Goal: Task Accomplishment & Management: Manage account settings

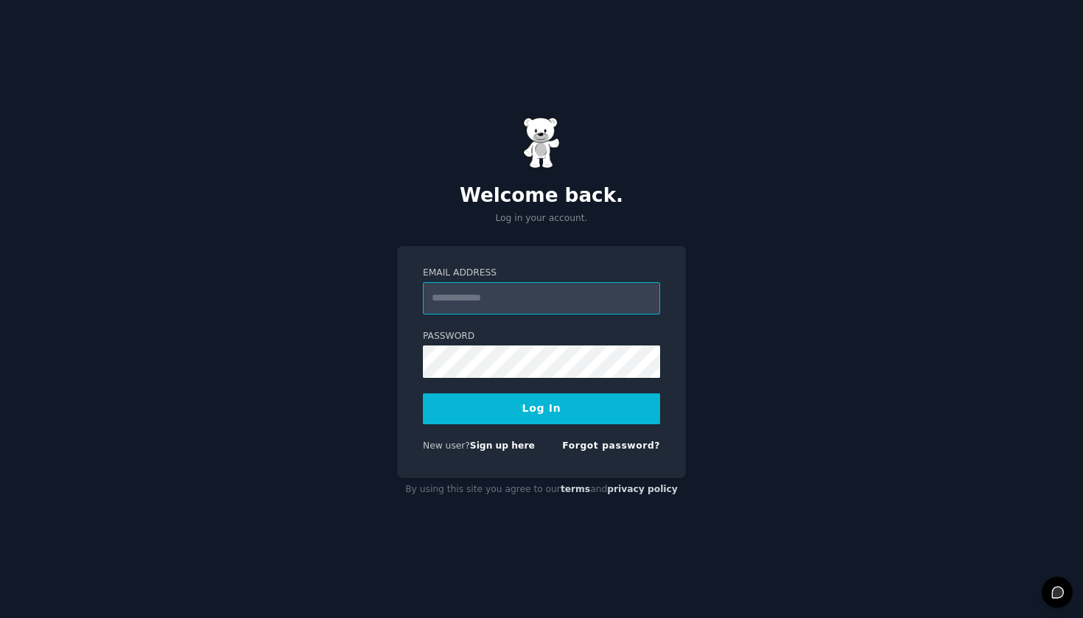
type input "**********"
click at [542, 408] on button "Log In" at bounding box center [541, 408] width 237 height 31
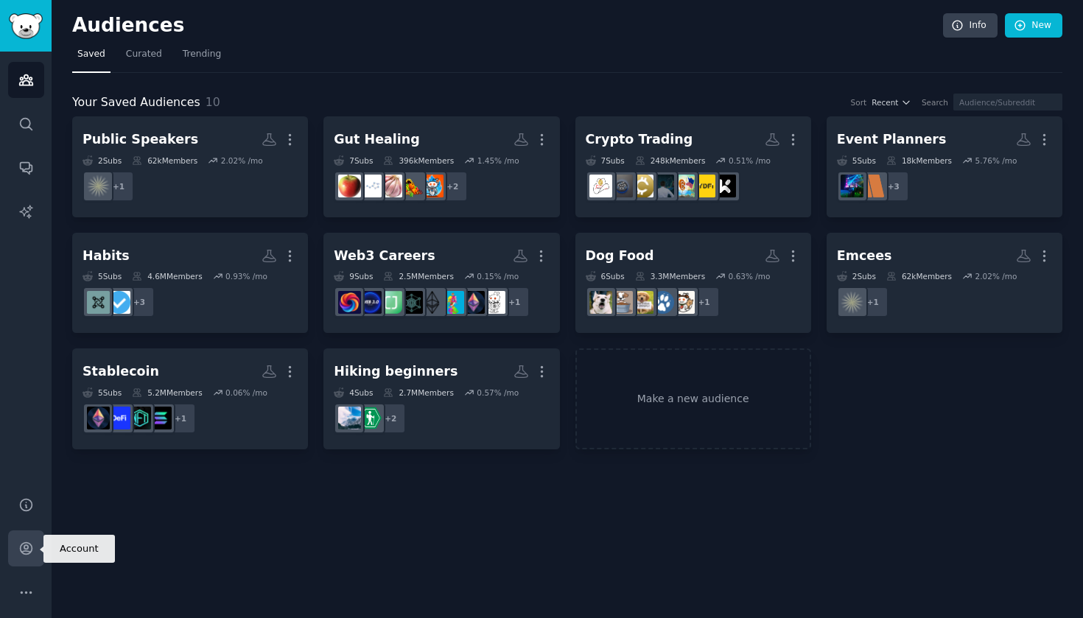
click at [29, 547] on icon "Sidebar" at bounding box center [25, 548] width 15 height 15
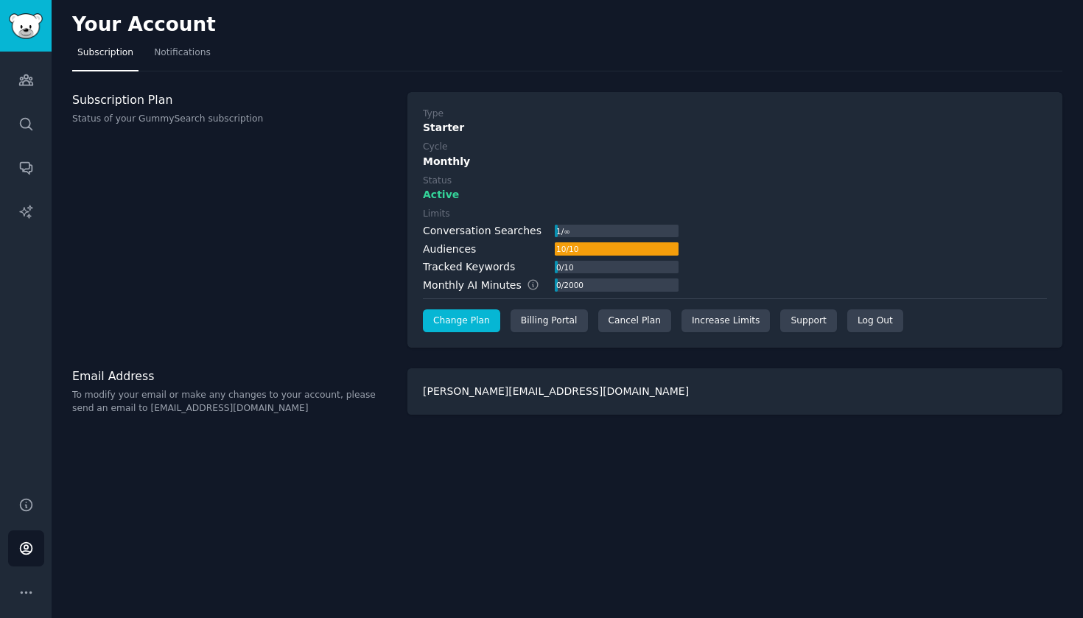
click at [473, 326] on link "Change Plan" at bounding box center [461, 321] width 77 height 24
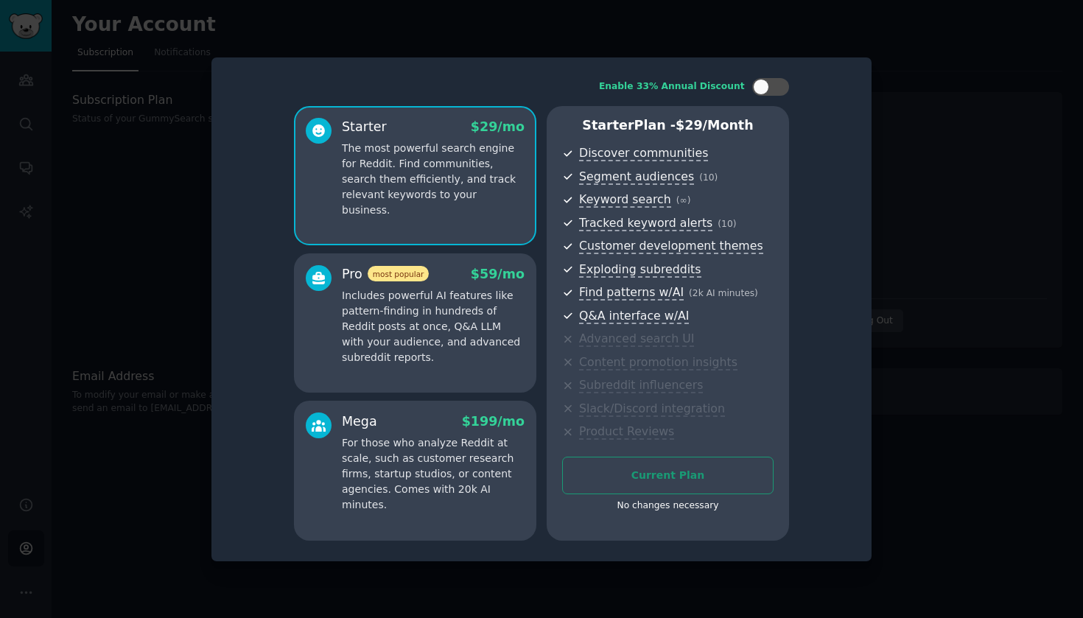
click at [970, 259] on div at bounding box center [541, 309] width 1083 height 618
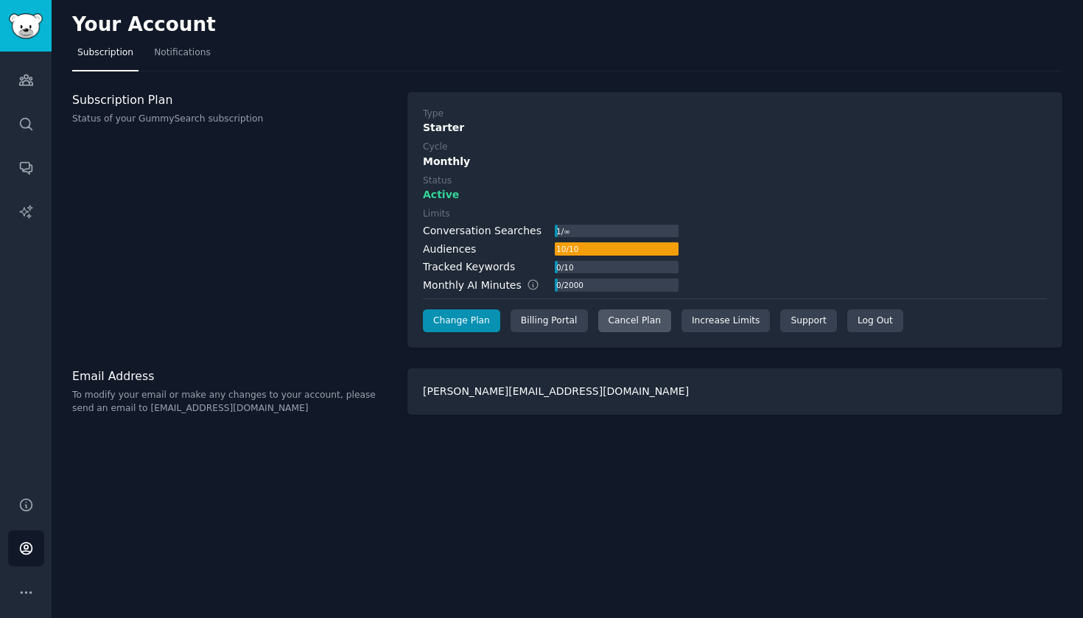
click at [647, 323] on div "Cancel Plan" at bounding box center [634, 321] width 73 height 24
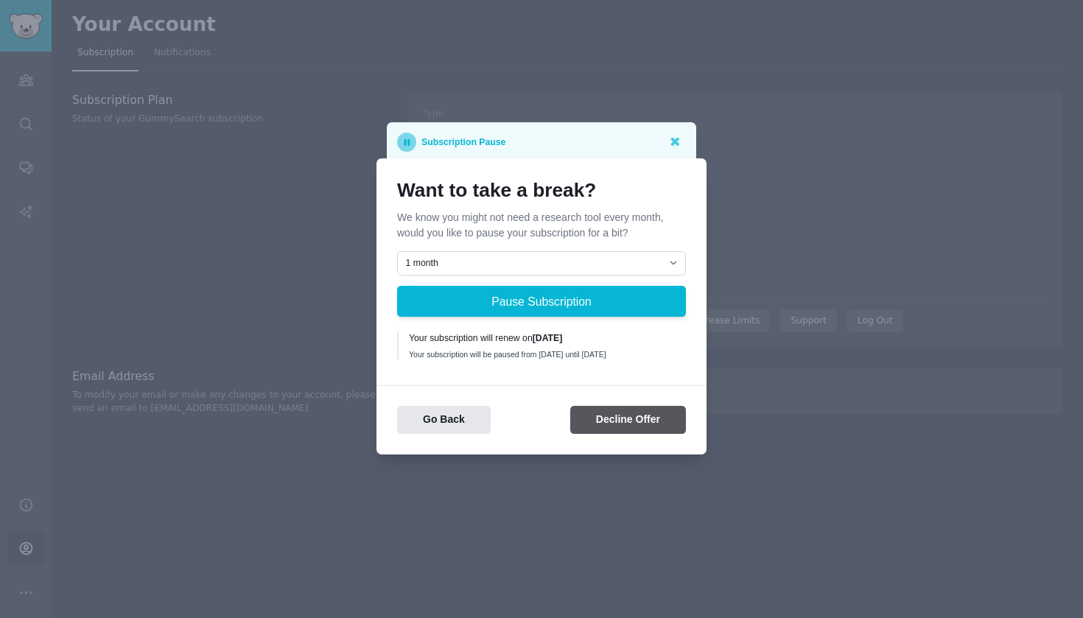
click at [636, 426] on button "Decline Offer" at bounding box center [628, 420] width 116 height 29
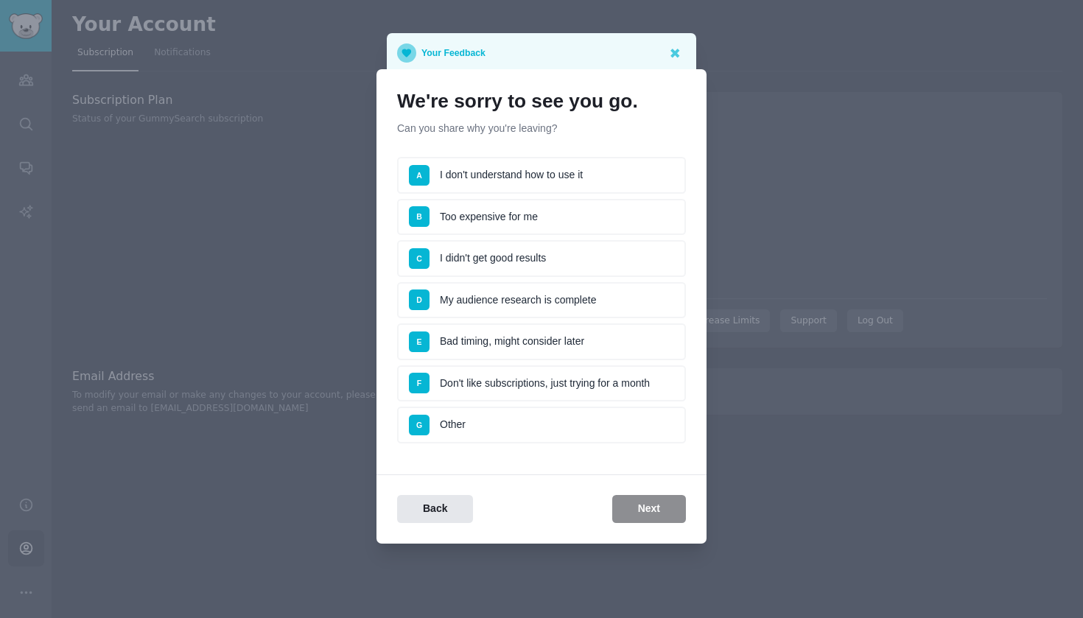
click at [581, 183] on li "A I don't understand how to use it" at bounding box center [541, 175] width 289 height 37
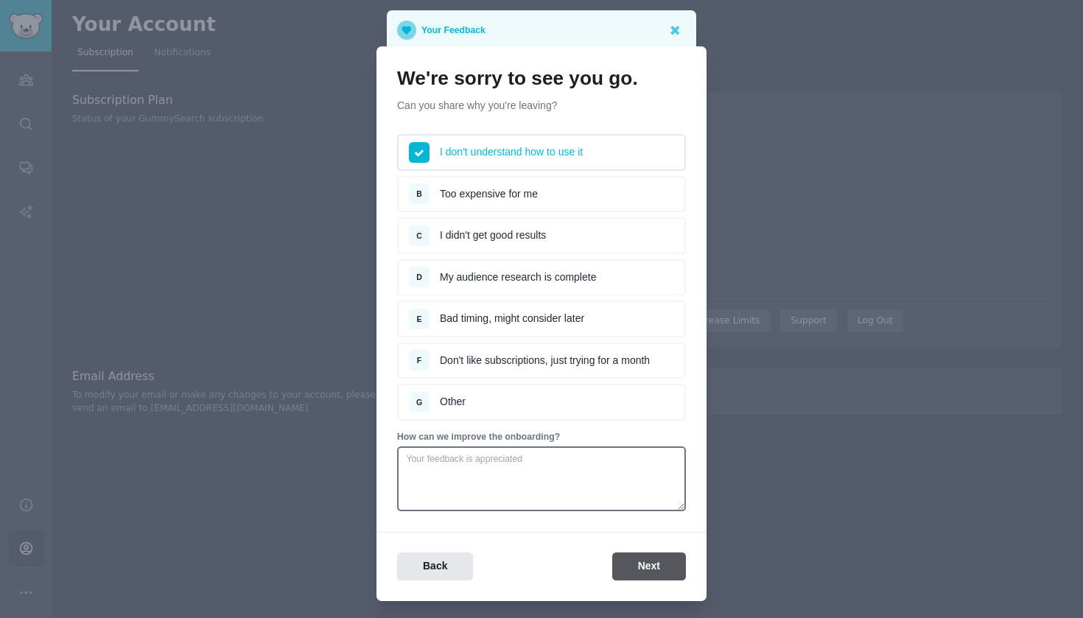
click at [642, 563] on button "Next" at bounding box center [649, 567] width 74 height 29
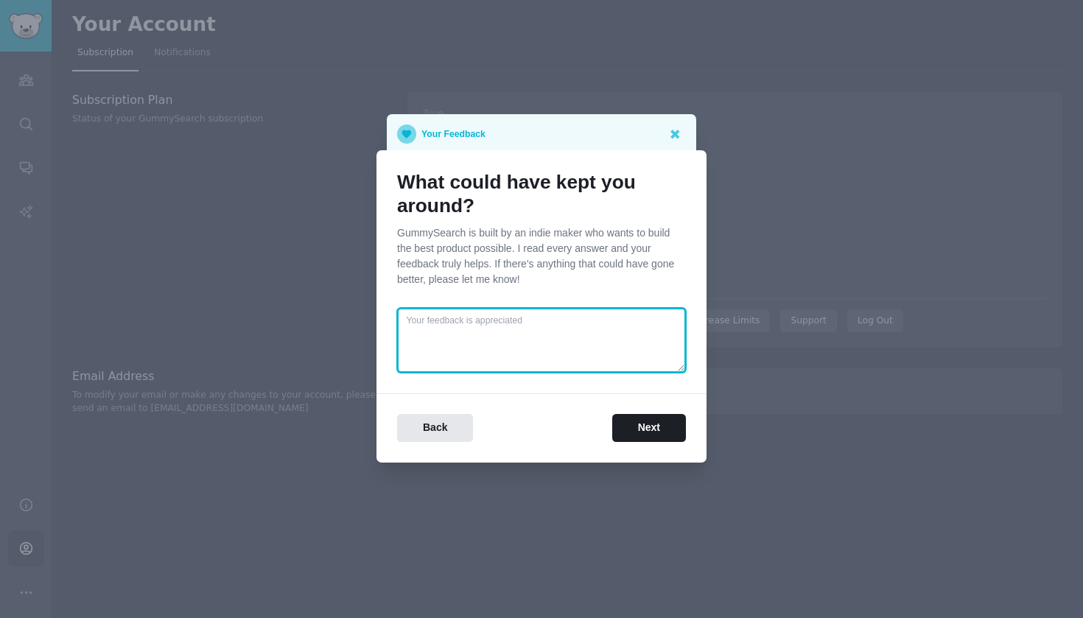
click at [614, 367] on textarea at bounding box center [541, 340] width 289 height 65
type textarea "B"
click at [637, 323] on textarea "Being able to download threads into one document / css file." at bounding box center [541, 340] width 289 height 65
type textarea "Being able to download threads into one document / csv file."
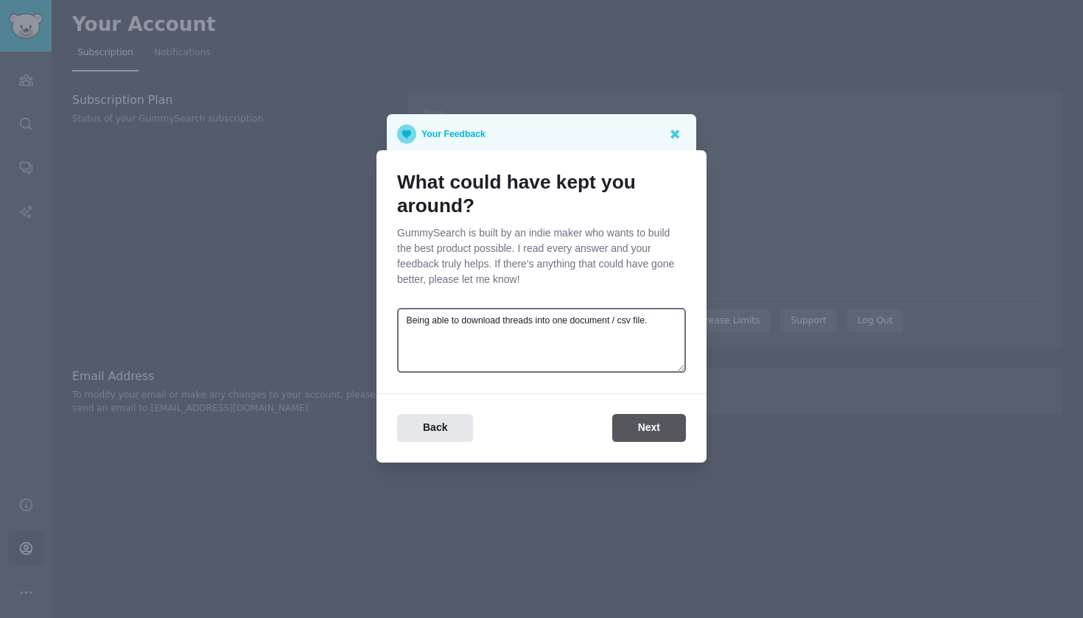
click at [662, 434] on button "Next" at bounding box center [649, 428] width 74 height 29
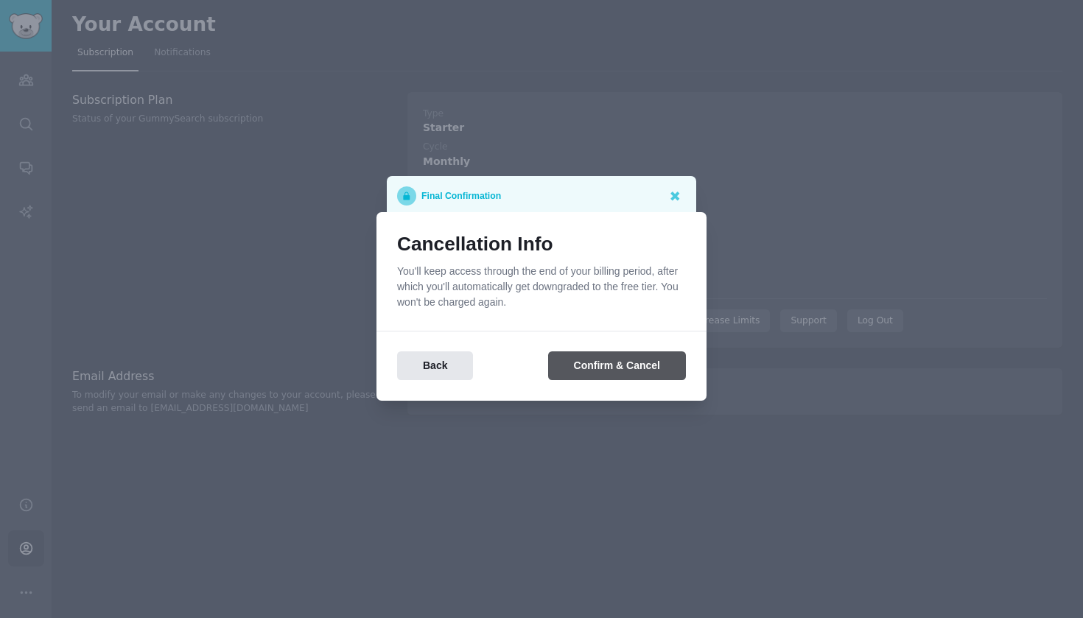
click at [646, 377] on button "Confirm & Cancel" at bounding box center [617, 365] width 138 height 29
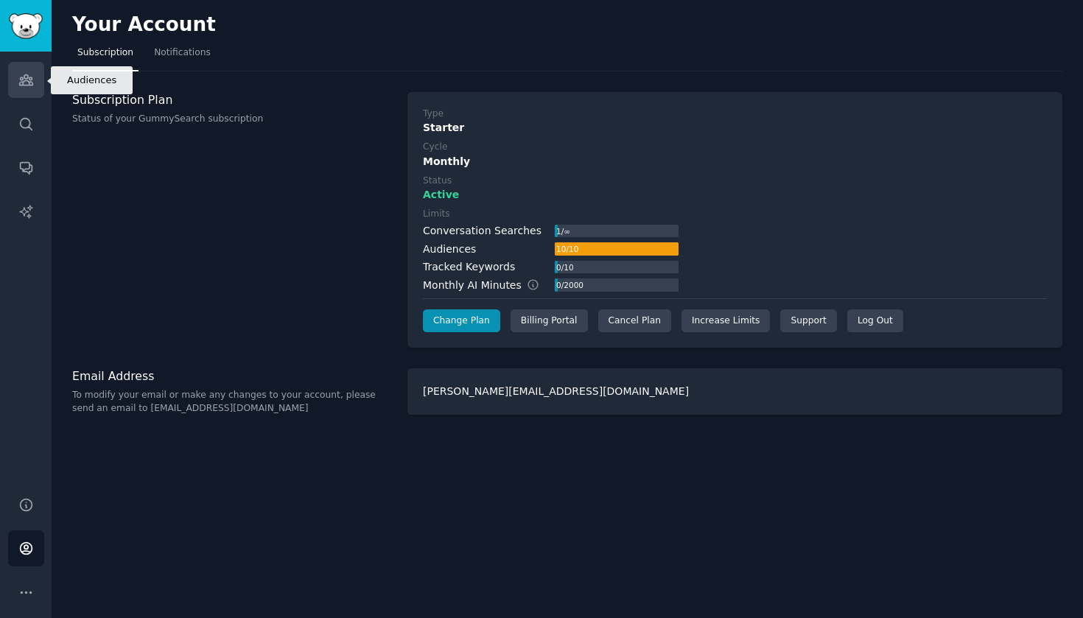
click at [38, 84] on link "Audiences" at bounding box center [26, 80] width 36 height 36
